Goal: Task Accomplishment & Management: Manage account settings

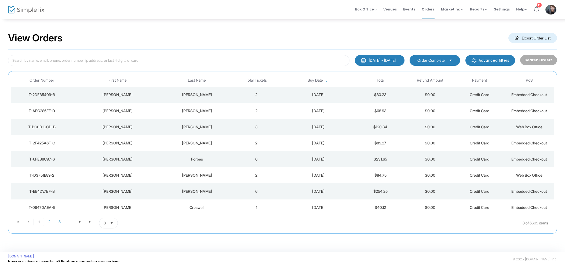
click at [245, 93] on td "2" at bounding box center [257, 95] width 50 height 16
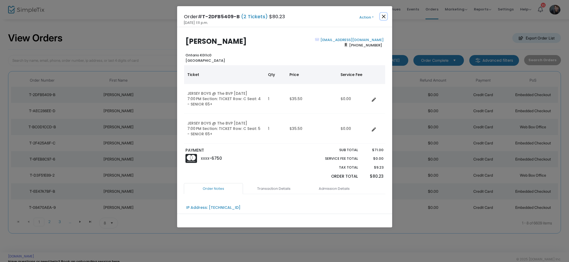
click at [386, 16] on button "Close" at bounding box center [383, 16] width 7 height 7
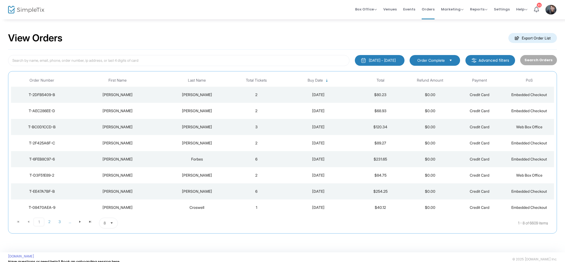
click at [416, 11] on span "Events" at bounding box center [410, 9] width 12 height 14
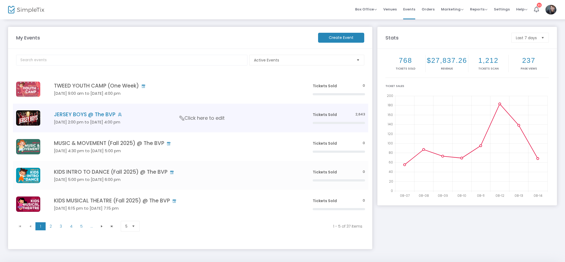
click at [105, 121] on h5 "Aug 13 2:00 pm to Aug 31 4:00 pm" at bounding box center [175, 122] width 243 height 5
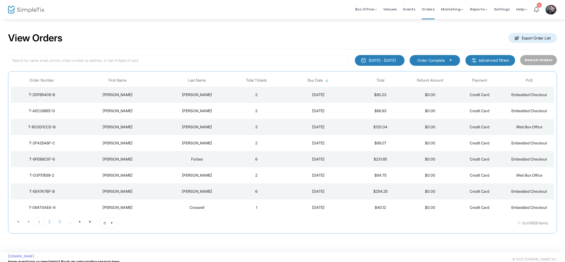
click at [279, 95] on td "2" at bounding box center [257, 95] width 50 height 16
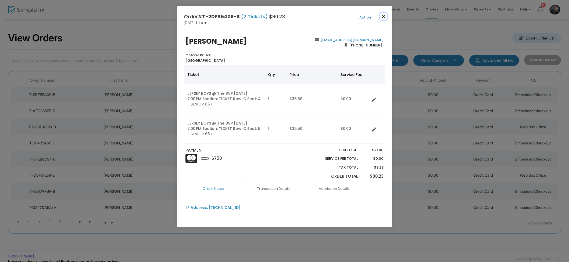
click at [385, 17] on button "Close" at bounding box center [383, 16] width 7 height 7
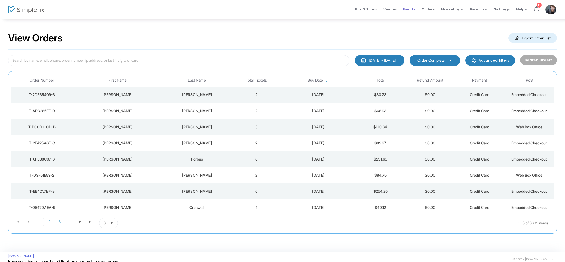
click at [408, 11] on span "Events" at bounding box center [410, 9] width 12 height 14
click at [50, 221] on span "2" at bounding box center [49, 222] width 10 height 8
click at [57, 222] on span "3" at bounding box center [60, 222] width 10 height 8
click at [68, 223] on span "..." at bounding box center [70, 222] width 10 height 8
click at [49, 222] on span "4" at bounding box center [49, 222] width 11 height 9
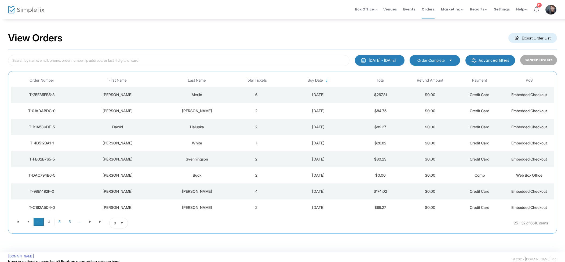
click at [37, 224] on span "..." at bounding box center [39, 222] width 10 height 8
click at [37, 222] on span "1" at bounding box center [39, 222] width 10 height 8
